Goal: Task Accomplishment & Management: Manage account settings

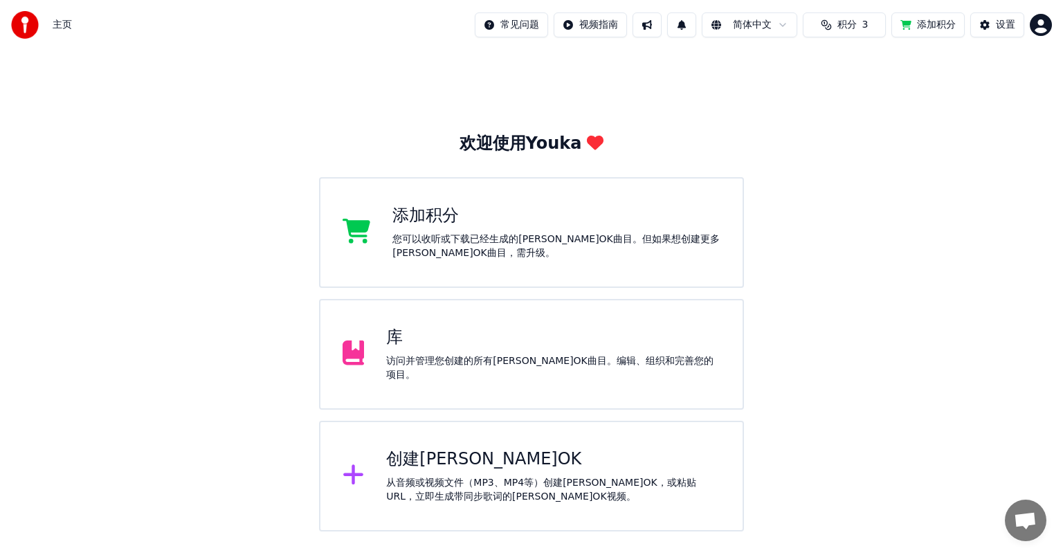
click at [1036, 24] on html "主页 常见问题 视频指南 简体中文 积分 3 添加积分 设置 欢迎使用Youka 添加积分 您可以收听或下载已经生成的[PERSON_NAME]OK曲目。但如…" at bounding box center [531, 265] width 1063 height 531
click at [410, 217] on html "主页 常见问题 视频指南 简体中文 积分 3 添加积分 设置 欢迎使用Youka 添加积分 您可以收听或下载已经生成的[PERSON_NAME]OK曲目。但如…" at bounding box center [531, 265] width 1063 height 531
click at [352, 230] on icon at bounding box center [357, 231] width 28 height 25
click at [22, 25] on img at bounding box center [25, 25] width 28 height 28
click at [746, 25] on html "主页 常见问题 视频指南 简体中文 积分 3 添加积分 设置 欢迎使用Youka 添加积分 您可以收听或下载已经生成的[PERSON_NAME]OK曲目。但如…" at bounding box center [531, 265] width 1063 height 531
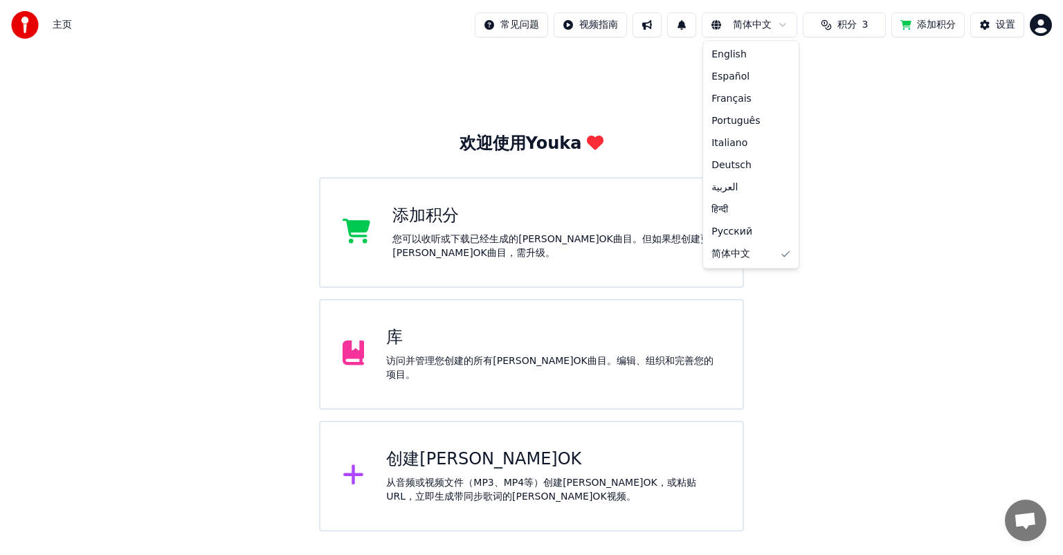
click at [746, 25] on html "主页 常见问题 视频指南 简体中文 积分 3 添加积分 设置 欢迎使用Youka 添加积分 您可以收听或下载已经生成的[PERSON_NAME]OK曲目。但如…" at bounding box center [531, 265] width 1063 height 531
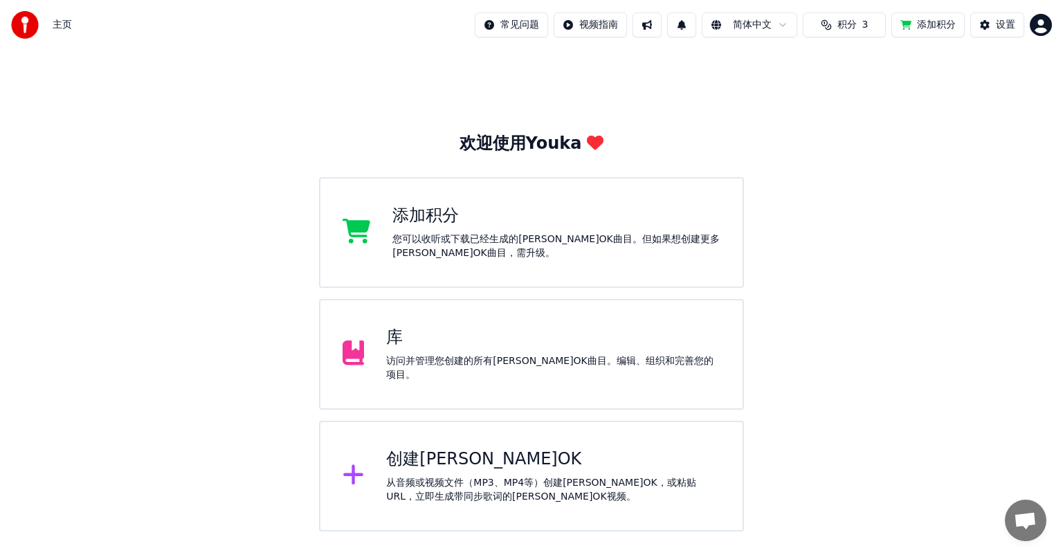
click at [843, 21] on span "积分" at bounding box center [846, 25] width 19 height 14
click at [851, 129] on button "刷新" at bounding box center [845, 128] width 54 height 25
click at [360, 352] on icon at bounding box center [354, 352] width 22 height 25
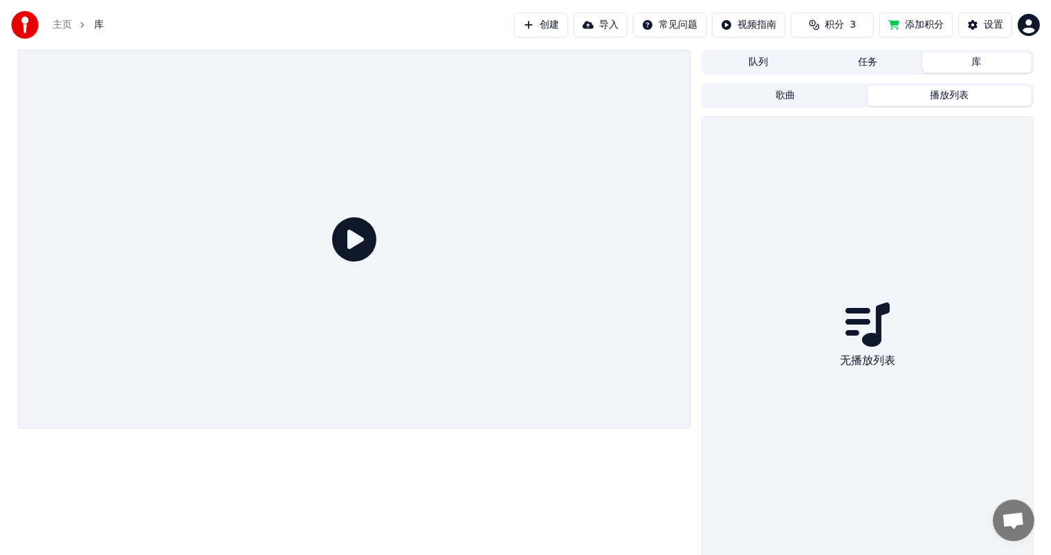
click at [937, 93] on button "播放列表" at bounding box center [950, 96] width 164 height 20
click at [790, 97] on button "歌曲" at bounding box center [786, 96] width 164 height 20
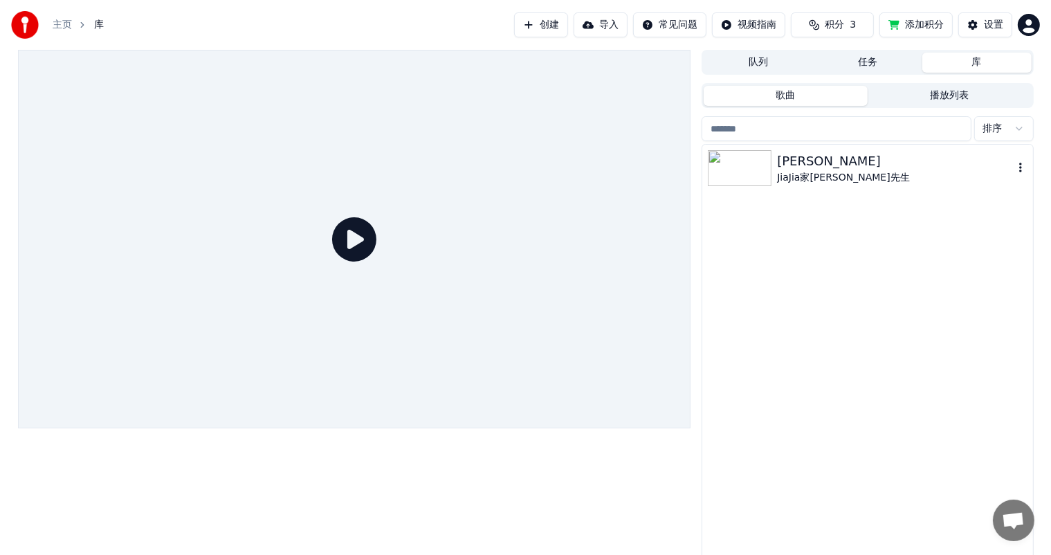
click at [1019, 165] on icon "button" at bounding box center [1021, 167] width 14 height 11
click at [1021, 170] on icon "button" at bounding box center [1021, 167] width 14 height 11
click at [983, 281] on div "删除" at bounding box center [995, 282] width 105 height 22
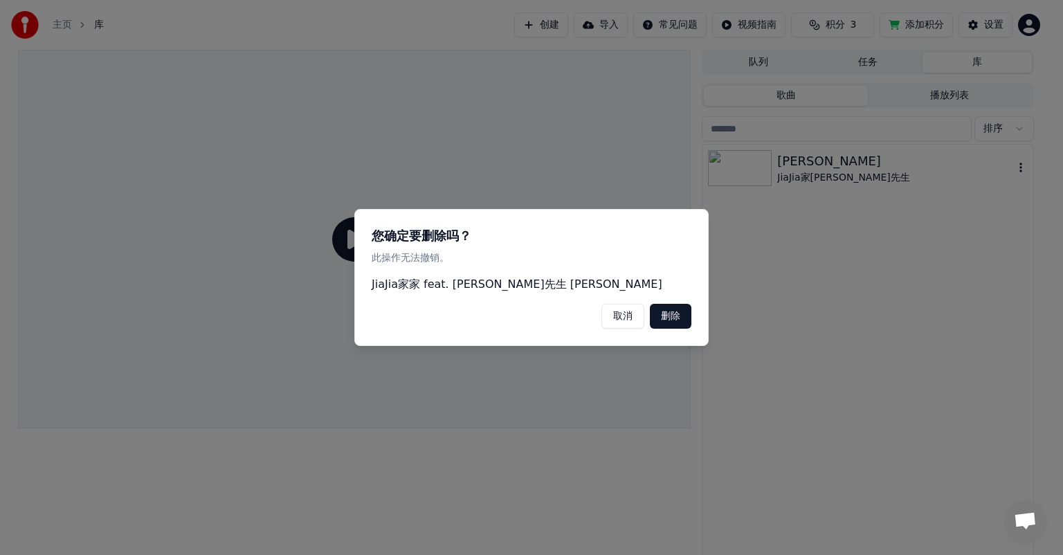
click at [665, 321] on button "删除" at bounding box center [671, 316] width 42 height 25
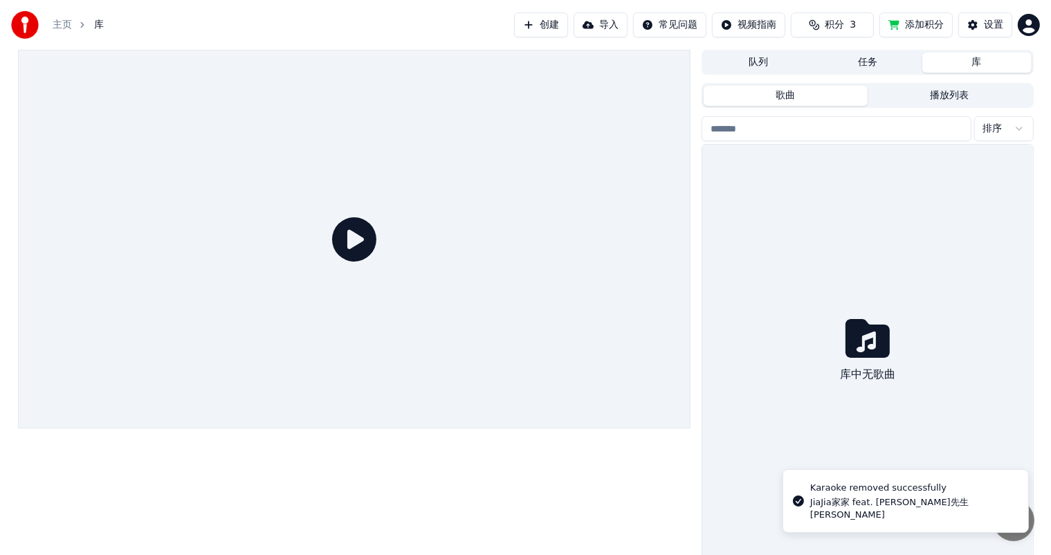
click at [836, 23] on span "积分" at bounding box center [834, 25] width 19 height 14
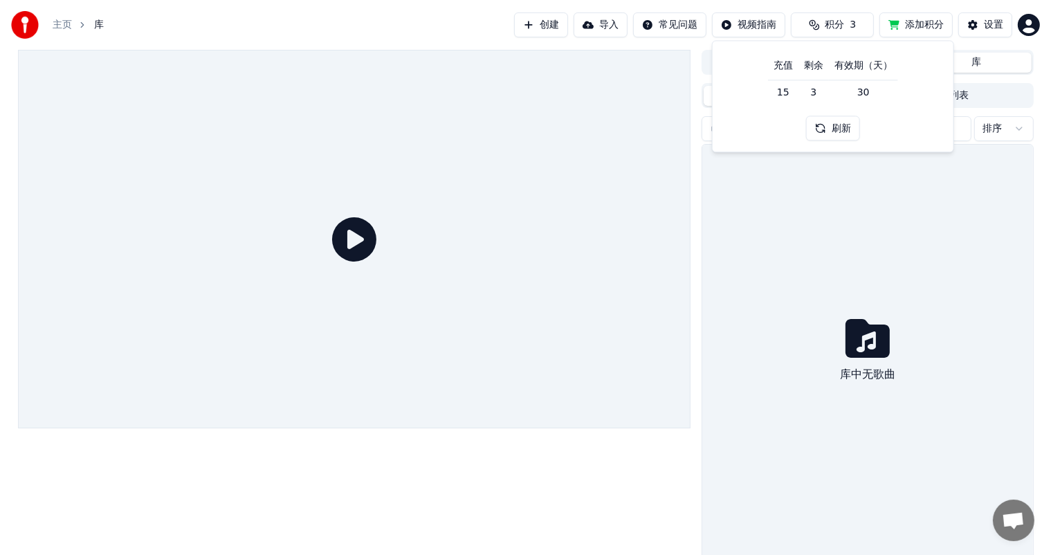
click at [925, 202] on div "库中无歌曲" at bounding box center [867, 352] width 330 height 415
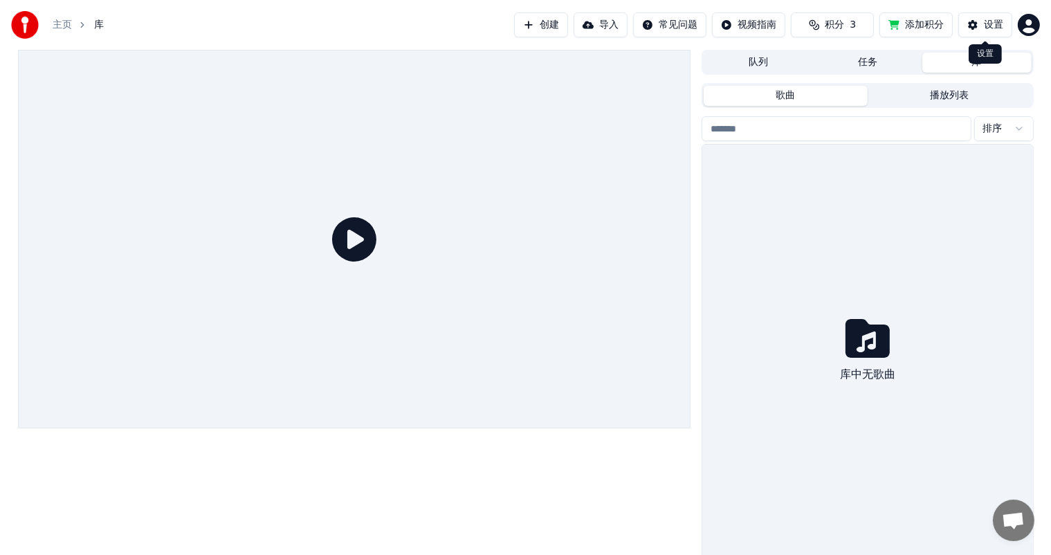
click at [980, 25] on button "设置" at bounding box center [985, 24] width 54 height 25
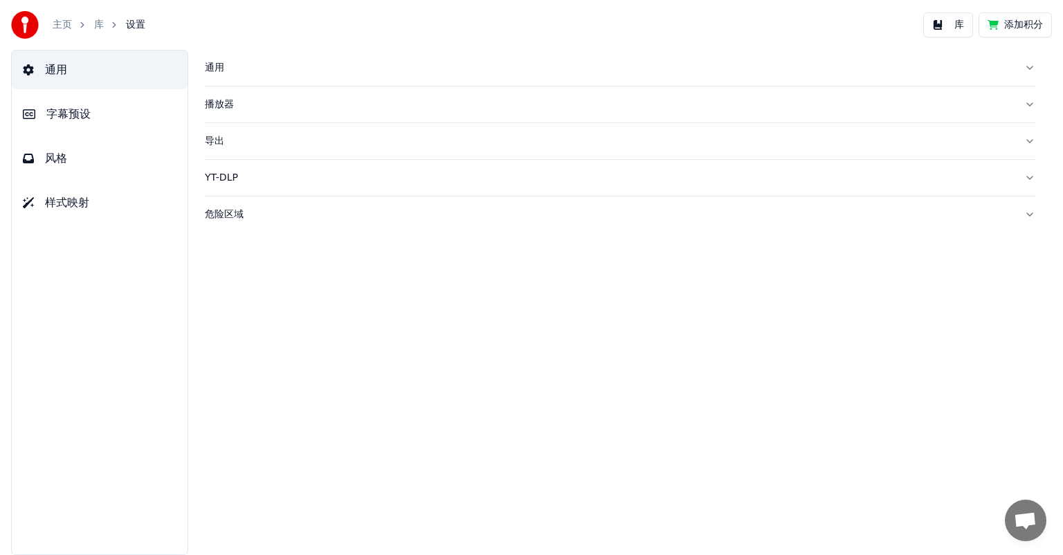
click at [1023, 102] on button "播放器" at bounding box center [620, 104] width 830 height 36
click at [1030, 267] on button "导出" at bounding box center [620, 266] width 830 height 36
